Goal: Understand process/instructions: Learn how to perform a task or action

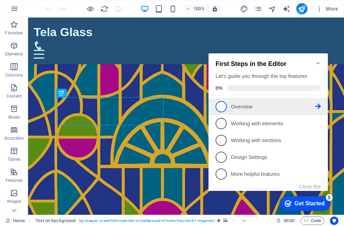
click at [225, 105] on span "1" at bounding box center [221, 106] width 11 height 11
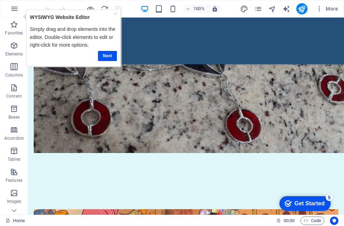
scroll to position [495, 0]
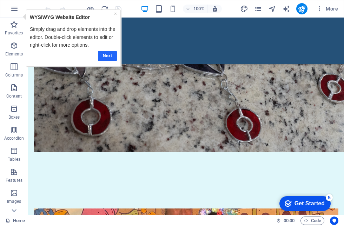
click at [109, 58] on link "Next" at bounding box center [107, 56] width 19 height 10
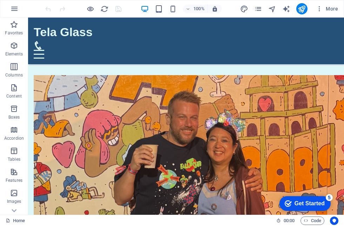
scroll to position [667, 0]
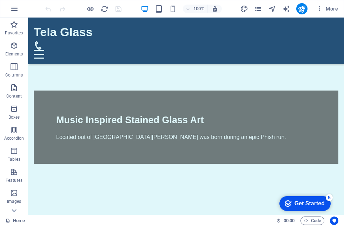
scroll to position [138, 0]
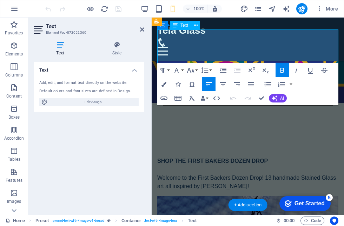
click at [57, 111] on div "Add, edit, and format text directly on the website. Default colors and font siz…" at bounding box center [89, 93] width 111 height 38
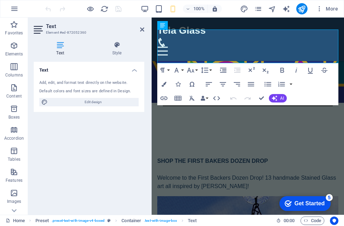
click at [118, 143] on div "Text Add, edit, and format text directly on the website. Default colors and fon…" at bounding box center [89, 135] width 111 height 147
click at [143, 29] on icon at bounding box center [142, 30] width 4 height 6
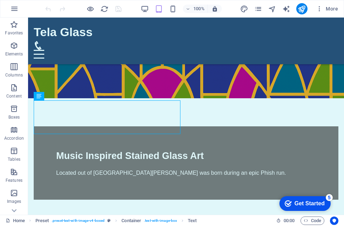
scroll to position [132, 0]
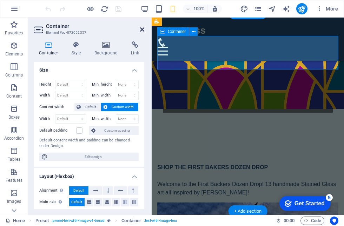
click at [140, 31] on icon at bounding box center [142, 30] width 4 height 6
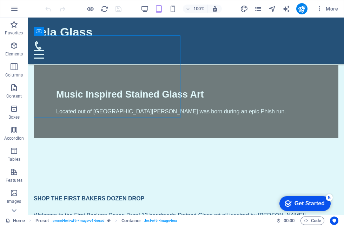
scroll to position [191, 0]
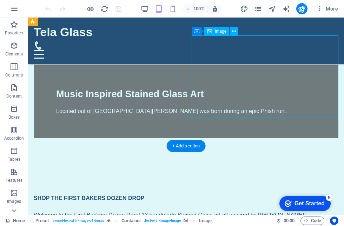
click at [319, 201] on div "Get Started" at bounding box center [310, 204] width 30 height 6
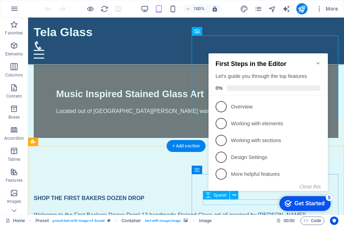
click at [222, 137] on span "3" at bounding box center [221, 140] width 11 height 11
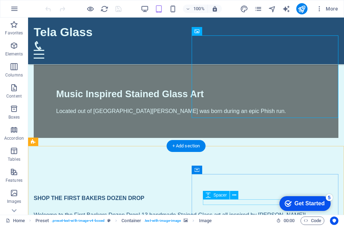
scroll to position [0, 0]
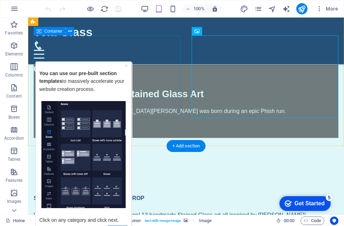
click at [159, 194] on div "SHOP THE FIRST BAKERS DOZEN DROP Welcome to the First Backers Dozen Drop! 13 ha…" at bounding box center [186, 206] width 305 height 25
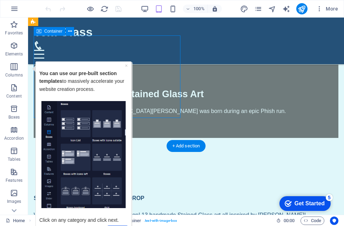
click at [123, 66] on div "You can use our pre-built section templates to massively accelerate your websit…" at bounding box center [83, 83] width 88 height 36
click at [123, 70] on p "You can use our pre-built section templates to massively accelerate your websit…" at bounding box center [83, 85] width 88 height 32
click at [127, 65] on link "×" at bounding box center [126, 66] width 3 height 6
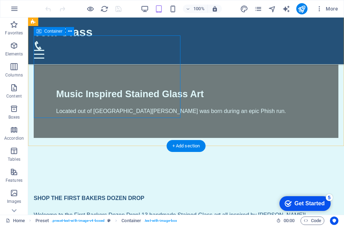
click at [139, 194] on div "SHOP THE FIRST BAKERS DOZEN DROP Welcome to the First Backers Dozen Drop! 13 ha…" at bounding box center [186, 206] width 305 height 25
click at [157, 194] on div "SHOP THE FIRST BAKERS DOZEN DROP Welcome to the First Backers Dozen Drop! 13 ha…" at bounding box center [186, 206] width 305 height 25
click at [149, 194] on div "SHOP THE FIRST BAKERS DOZEN DROP Welcome to the First Backers Dozen Drop! 13 ha…" at bounding box center [186, 206] width 305 height 25
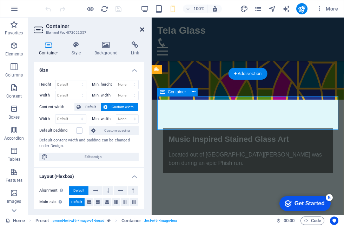
click at [140, 29] on icon at bounding box center [142, 30] width 4 height 6
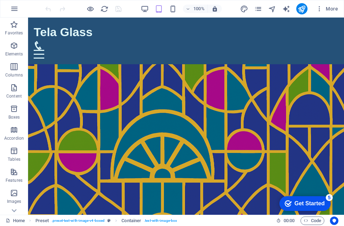
scroll to position [0, 0]
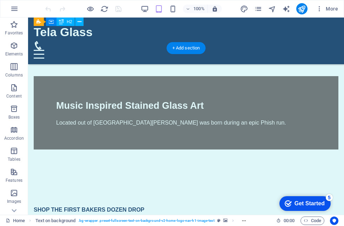
scroll to position [151, 0]
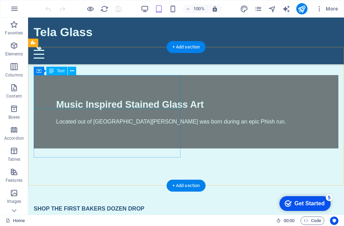
click at [47, 205] on div "SHOP THE FIRST BAKERS DOZEN DROP Welcome to the First Backers Dozen Drop! 13 ha…" at bounding box center [186, 217] width 305 height 25
click at [148, 205] on div "SHOP THE FIRST BAKERS DOZEN DROP Welcome to the First Backers Dozen Drop! 13 ha…" at bounding box center [186, 217] width 305 height 25
click at [98, 205] on div "SHOP THE FIRST BAKERS DOZEN DROP Welcome to the First Backers Dozen Drop! 13 ha…" at bounding box center [186, 217] width 305 height 25
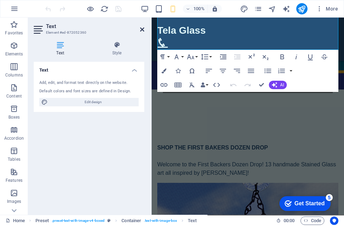
click at [143, 31] on icon at bounding box center [142, 30] width 4 height 6
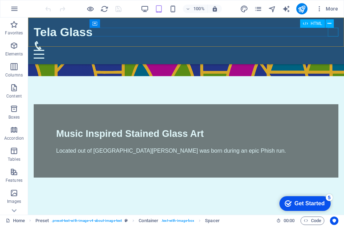
click at [333, 50] on div at bounding box center [186, 54] width 305 height 9
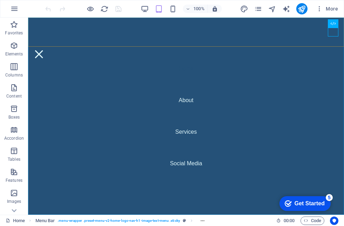
click at [188, 132] on nav "Home About Services Social Media" at bounding box center [186, 116] width 316 height 197
click at [188, 131] on nav "Home About Services Social Media" at bounding box center [186, 116] width 316 height 197
click at [332, 37] on nav "Home About Services Social Media" at bounding box center [186, 116] width 316 height 197
click at [44, 50] on div at bounding box center [39, 54] width 11 height 9
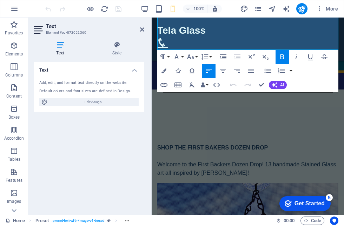
click at [145, 27] on aside "Text Element #ed-872052360 Text Style Text Add, edit, and format text directly …" at bounding box center [90, 116] width 124 height 197
click at [142, 32] on icon at bounding box center [142, 30] width 4 height 6
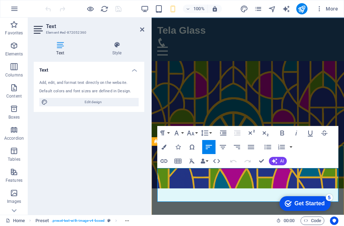
scroll to position [0, 0]
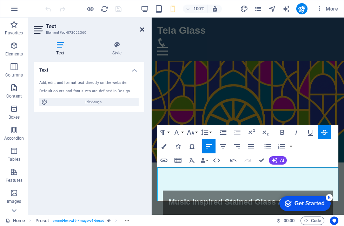
click at [142, 29] on icon at bounding box center [142, 30] width 4 height 6
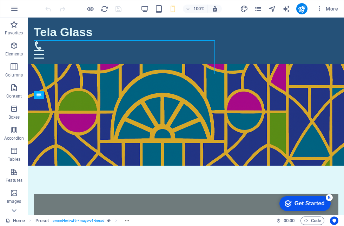
scroll to position [127, 0]
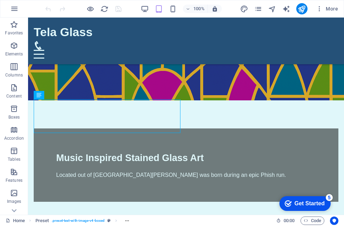
click at [315, 201] on div "Get Started" at bounding box center [310, 204] width 30 height 6
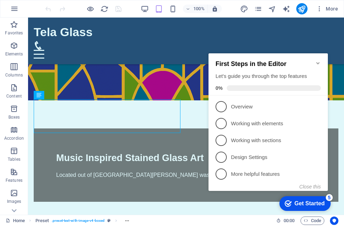
click at [223, 106] on span "1" at bounding box center [221, 106] width 11 height 11
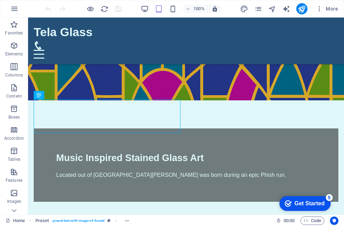
scroll to position [0, 0]
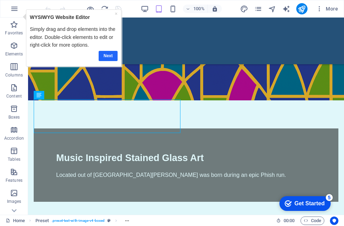
click at [105, 53] on link "Next" at bounding box center [108, 56] width 19 height 10
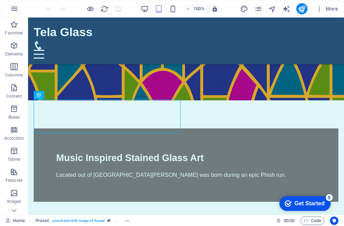
click at [316, 202] on div "Get Started" at bounding box center [310, 204] width 30 height 6
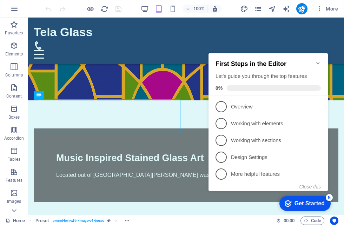
click at [282, 125] on p "Working with elements - incomplete" at bounding box center [273, 123] width 84 height 7
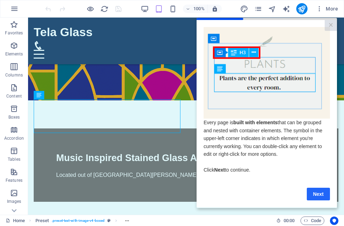
click at [322, 193] on link "Next" at bounding box center [318, 194] width 23 height 13
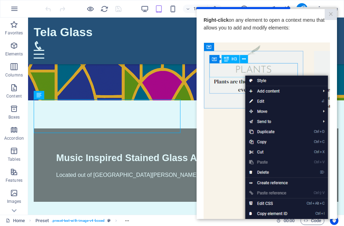
click at [256, 177] on img at bounding box center [267, 141] width 126 height 199
click at [238, 145] on img at bounding box center [267, 141] width 126 height 199
click at [315, 37] on div at bounding box center [267, 39] width 126 height 5
click at [322, 48] on img at bounding box center [267, 141] width 126 height 199
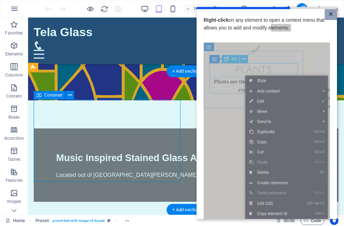
click at [330, 12] on link "×" at bounding box center [331, 14] width 12 height 11
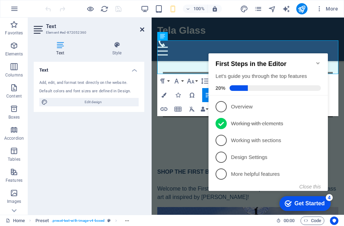
click at [140, 29] on icon at bounding box center [142, 30] width 4 height 6
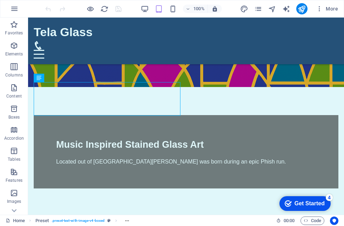
scroll to position [141, 0]
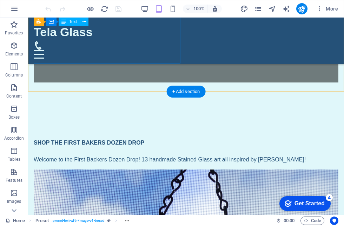
scroll to position [247, 0]
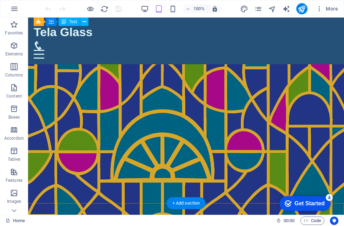
click at [322, 207] on div "checkmark Get Started 4" at bounding box center [305, 203] width 51 height 15
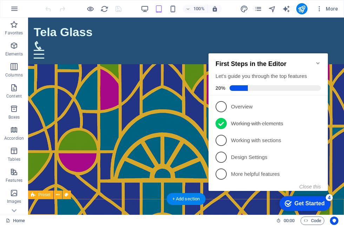
scroll to position [0, 0]
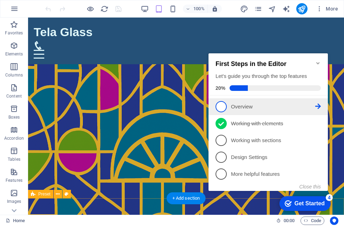
click at [223, 105] on span "1" at bounding box center [221, 106] width 11 height 11
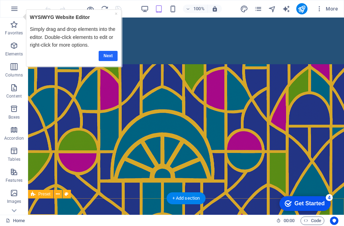
click at [105, 53] on link "Next" at bounding box center [108, 56] width 19 height 10
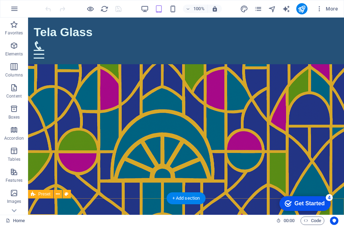
click at [320, 203] on div "Get Started" at bounding box center [310, 204] width 30 height 6
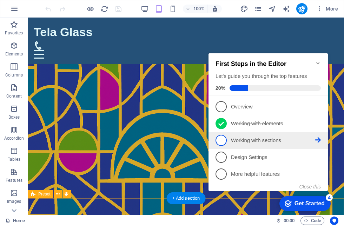
click at [223, 137] on span "3" at bounding box center [221, 140] width 11 height 11
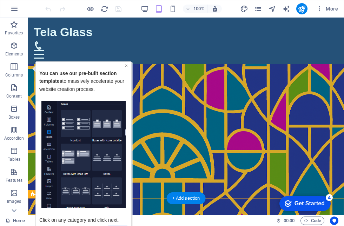
click at [127, 67] on link "×" at bounding box center [126, 66] width 3 height 6
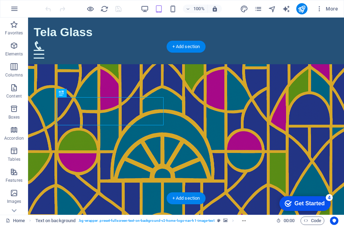
click at [298, 134] on figure at bounding box center [186, 154] width 316 height 181
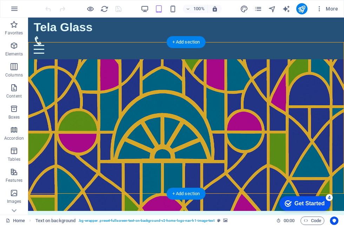
scroll to position [5, 0]
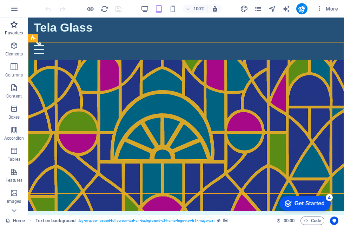
click at [16, 31] on p "Favorites" at bounding box center [14, 33] width 18 height 6
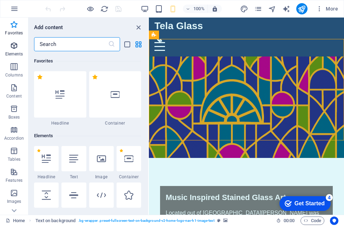
click at [15, 43] on icon "button" at bounding box center [14, 45] width 8 height 8
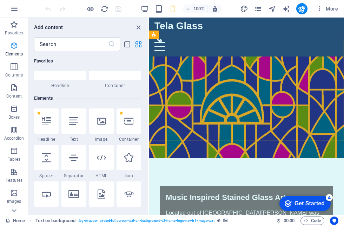
scroll to position [75, 0]
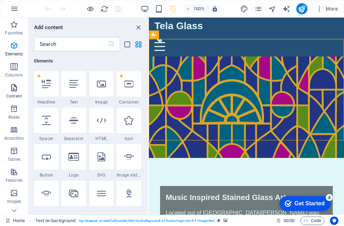
click at [17, 91] on icon "button" at bounding box center [14, 88] width 8 height 8
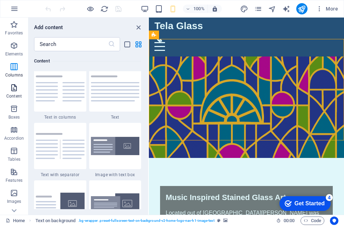
scroll to position [1235, 0]
click at [14, 27] on icon at bounding box center [14, 22] width 10 height 10
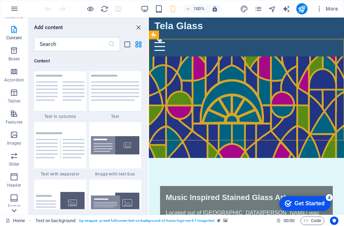
scroll to position [119, 0]
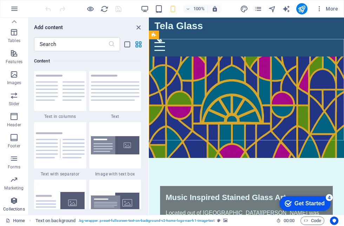
click at [14, 213] on button "Collections" at bounding box center [14, 204] width 28 height 21
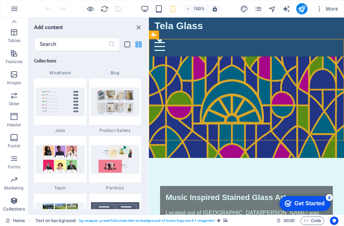
scroll to position [6532, 0]
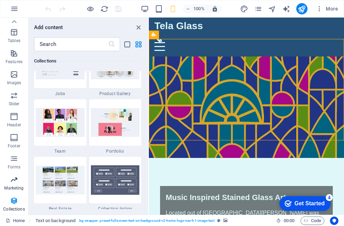
click at [15, 191] on span "Marketing" at bounding box center [14, 184] width 28 height 17
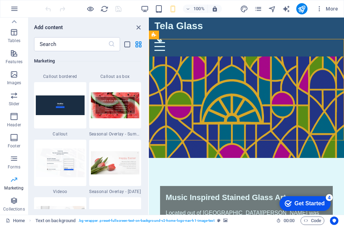
scroll to position [5824, 0]
click at [138, 29] on icon "close panel" at bounding box center [138, 28] width 8 height 8
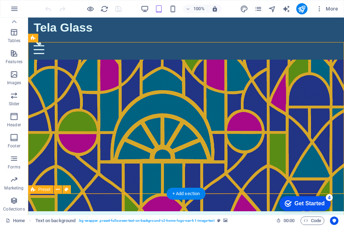
drag, startPoint x: 308, startPoint y: 207, endPoint x: 376, endPoint y: 351, distance: 159.0
click at [308, 207] on div "checkmark Get Started 4" at bounding box center [305, 203] width 51 height 15
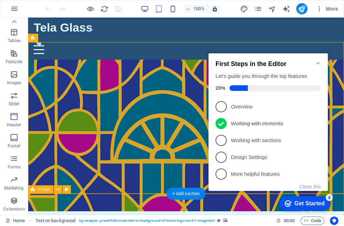
click at [223, 143] on span "3" at bounding box center [221, 140] width 11 height 11
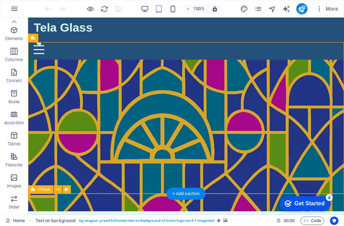
scroll to position [0, 0]
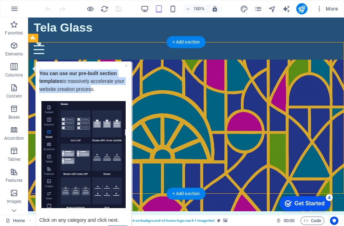
drag, startPoint x: 88, startPoint y: 85, endPoint x: 101, endPoint y: 38, distance: 48.6
click html "× You can use our pre-built section templates to massively accelerate your webs…"
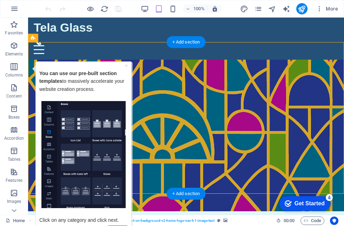
click at [96, 113] on img "Tooltip" at bounding box center [83, 154] width 84 height 107
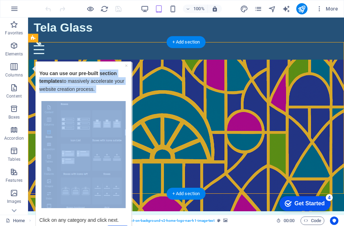
drag, startPoint x: 96, startPoint y: 113, endPoint x: 100, endPoint y: 80, distance: 32.9
click at [103, 78] on div "You can use our pre-built section templates to massively accelerate your websit…" at bounding box center [83, 151] width 88 height 172
click at [76, 127] on img "Tooltip" at bounding box center [83, 154] width 84 height 107
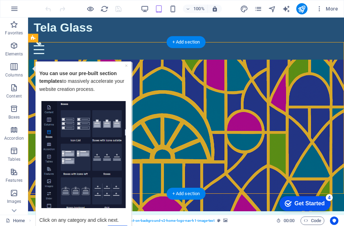
click at [76, 127] on img "Tooltip" at bounding box center [83, 154] width 84 height 107
click at [85, 136] on img "Tooltip" at bounding box center [83, 154] width 84 height 107
click at [100, 130] on img "Tooltip" at bounding box center [83, 154] width 84 height 107
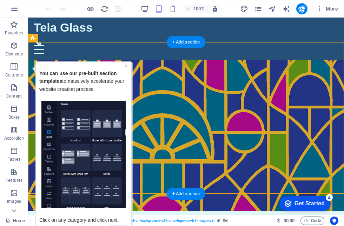
click at [96, 132] on img "Tooltip" at bounding box center [83, 154] width 84 height 107
click at [51, 124] on img "Tooltip" at bounding box center [83, 154] width 84 height 107
click at [50, 124] on img "Tooltip" at bounding box center [83, 154] width 84 height 107
click at [49, 121] on img "Tooltip" at bounding box center [83, 154] width 84 height 107
drag, startPoint x: 49, startPoint y: 121, endPoint x: 44, endPoint y: 120, distance: 5.9
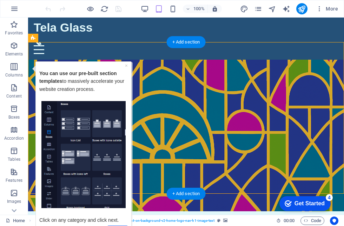
click at [47, 120] on img "Tooltip" at bounding box center [83, 154] width 84 height 107
click at [43, 120] on img "Tooltip" at bounding box center [83, 154] width 84 height 107
click at [50, 121] on img "Tooltip" at bounding box center [83, 154] width 84 height 107
click at [47, 119] on img "Tooltip" at bounding box center [83, 154] width 84 height 107
click at [73, 118] on img "Tooltip" at bounding box center [83, 154] width 84 height 107
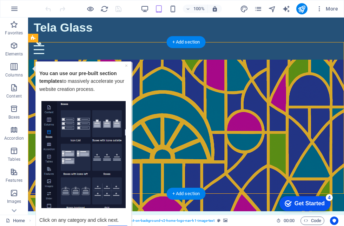
click at [74, 152] on img "Tooltip" at bounding box center [83, 154] width 84 height 107
click at [103, 187] on img "Tooltip" at bounding box center [83, 154] width 84 height 107
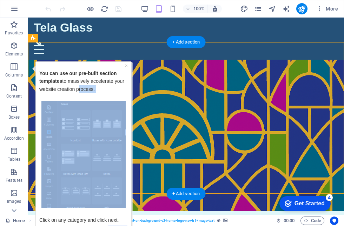
click at [103, 187] on img "Tooltip" at bounding box center [83, 154] width 84 height 107
click at [116, 185] on img "Tooltip" at bounding box center [83, 154] width 84 height 107
click at [103, 183] on img "Tooltip" at bounding box center [83, 154] width 84 height 107
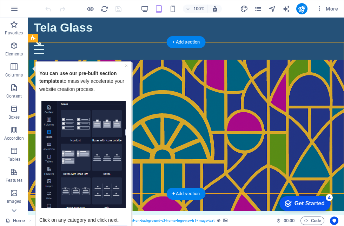
click at [109, 182] on img "Tooltip" at bounding box center [83, 154] width 84 height 107
drag, startPoint x: 79, startPoint y: 120, endPoint x: 98, endPoint y: 4, distance: 117.8
click at [128, 65] on div "× You can use our pre-built section templates to massively accelerate your webs…" at bounding box center [84, 151] width 92 height 176
click at [126, 66] on link "×" at bounding box center [126, 66] width 3 height 6
